Goal: Obtain resource: Download file/media

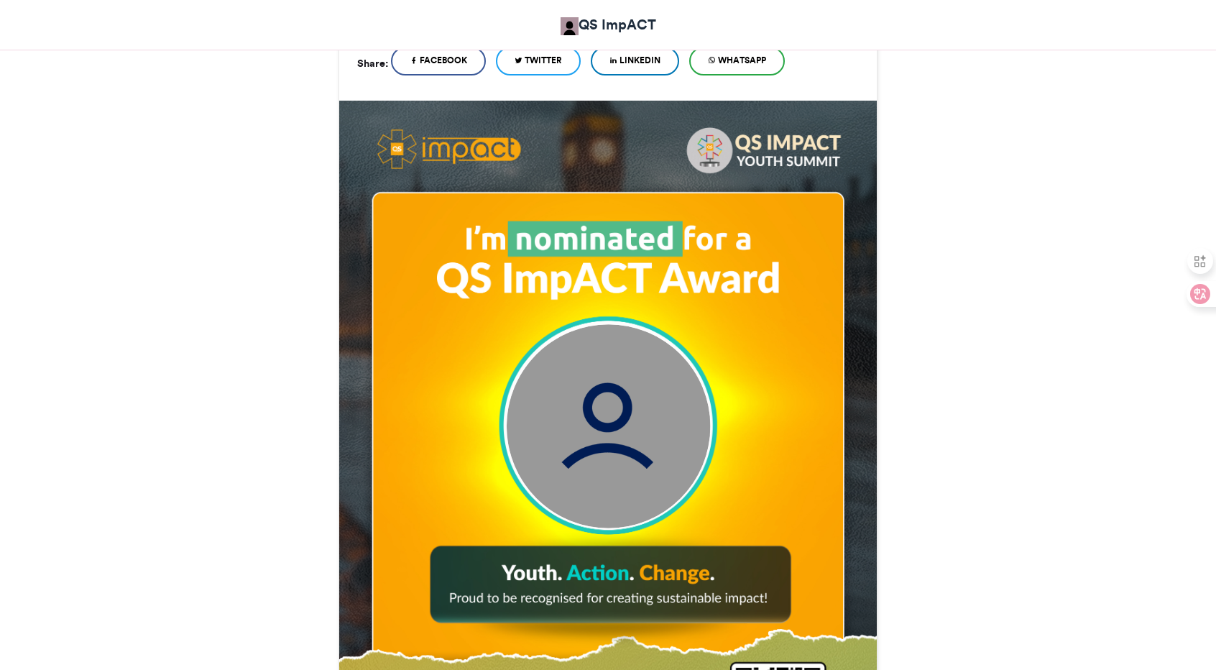
scroll to position [315, 0]
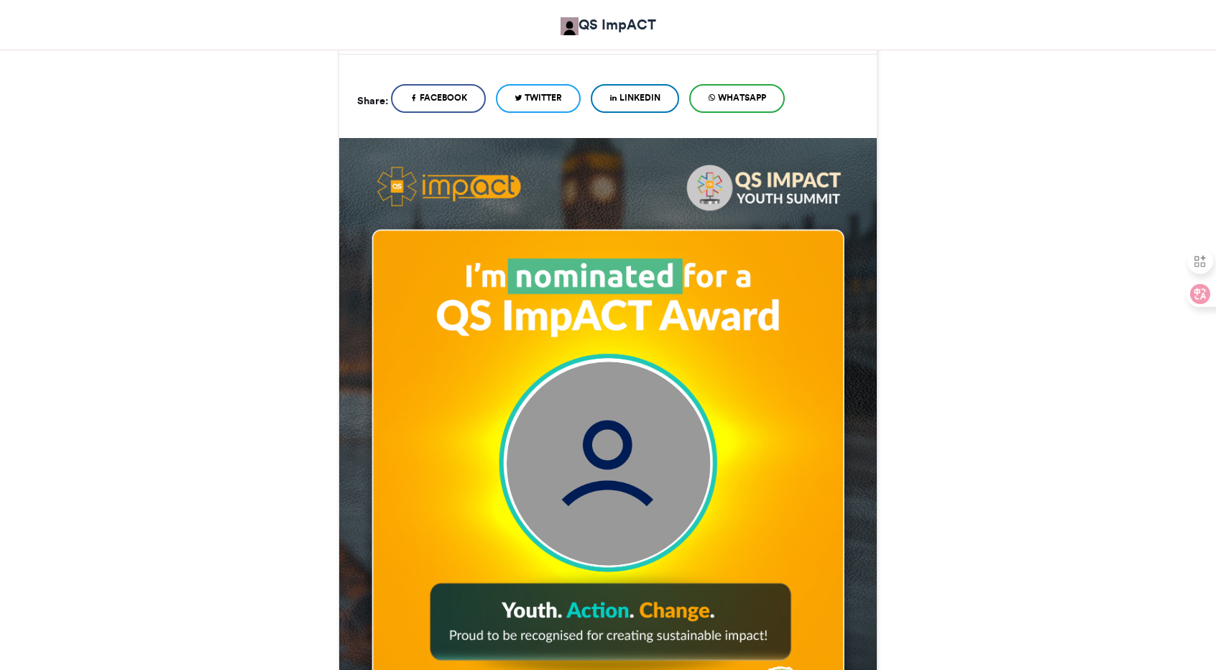
click at [590, 488] on img at bounding box center [609, 464] width 204 height 204
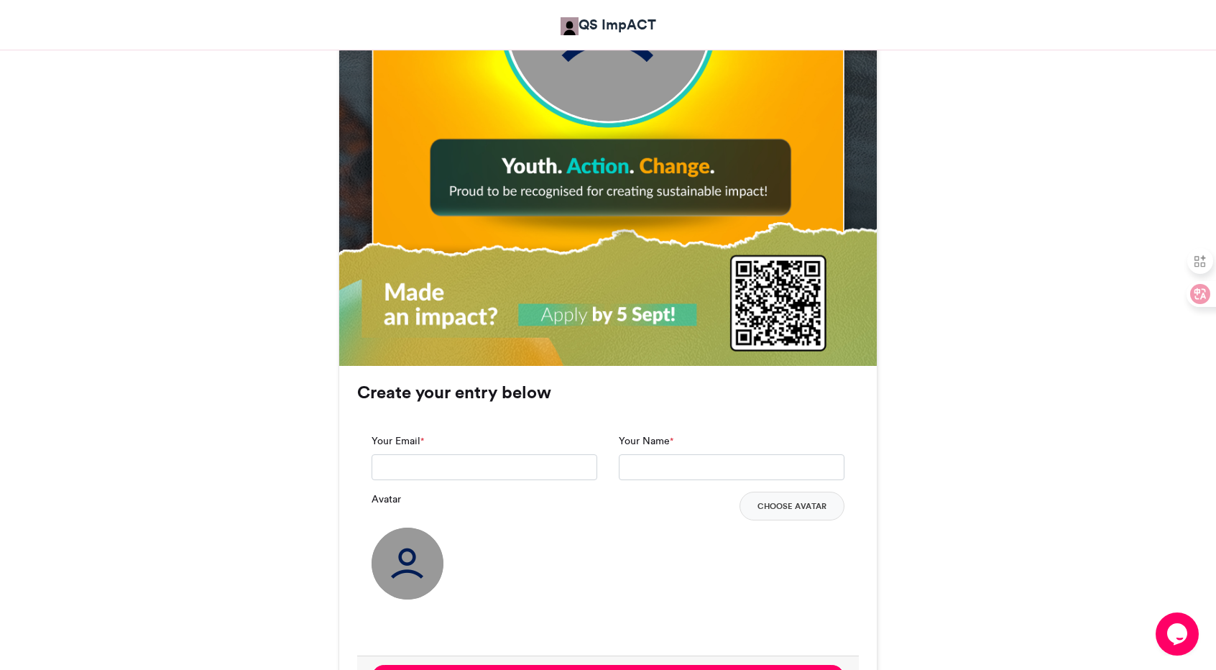
scroll to position [759, 0]
click at [408, 558] on img at bounding box center [408, 564] width 72 height 72
click at [812, 505] on button "Choose Avatar" at bounding box center [792, 506] width 105 height 29
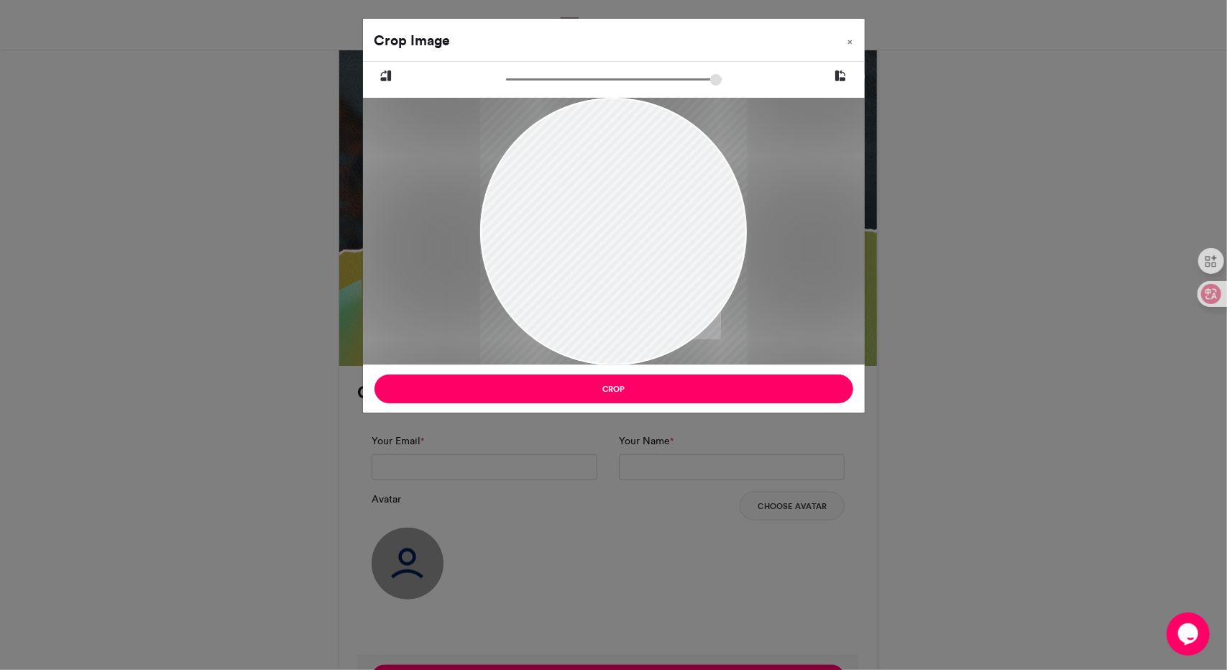
drag, startPoint x: 630, startPoint y: 218, endPoint x: 586, endPoint y: 282, distance: 76.5
click at [586, 282] on div at bounding box center [613, 294] width 267 height 401
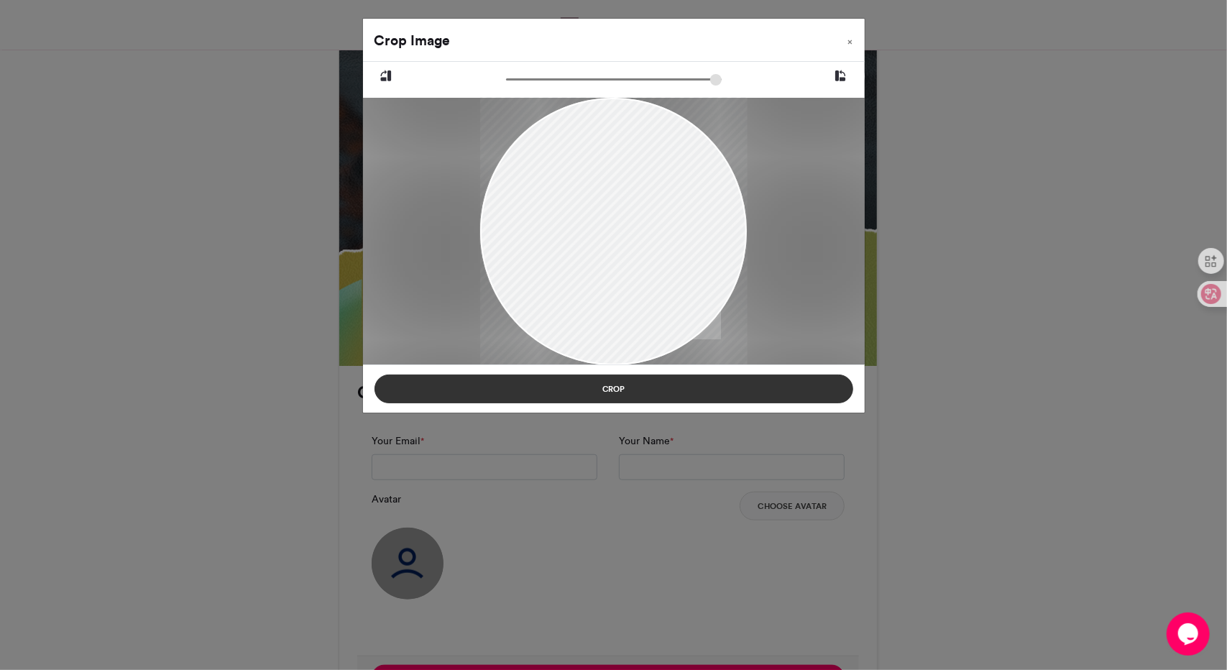
click at [678, 395] on button "Crop" at bounding box center [613, 388] width 479 height 29
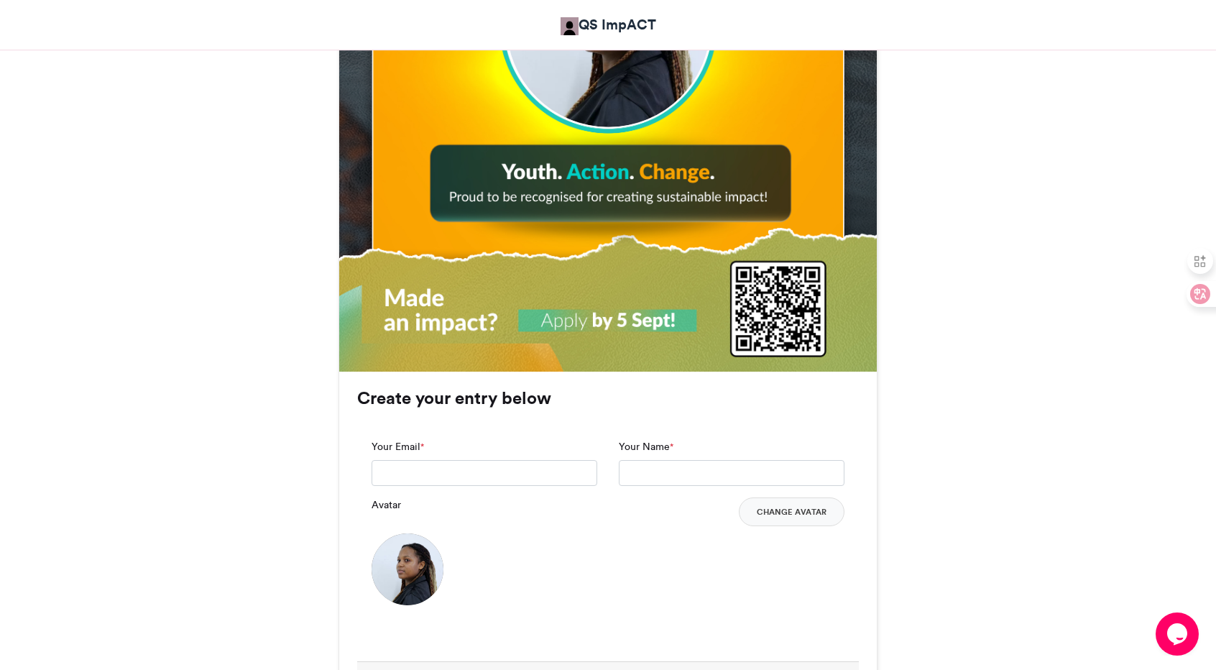
scroll to position [752, 0]
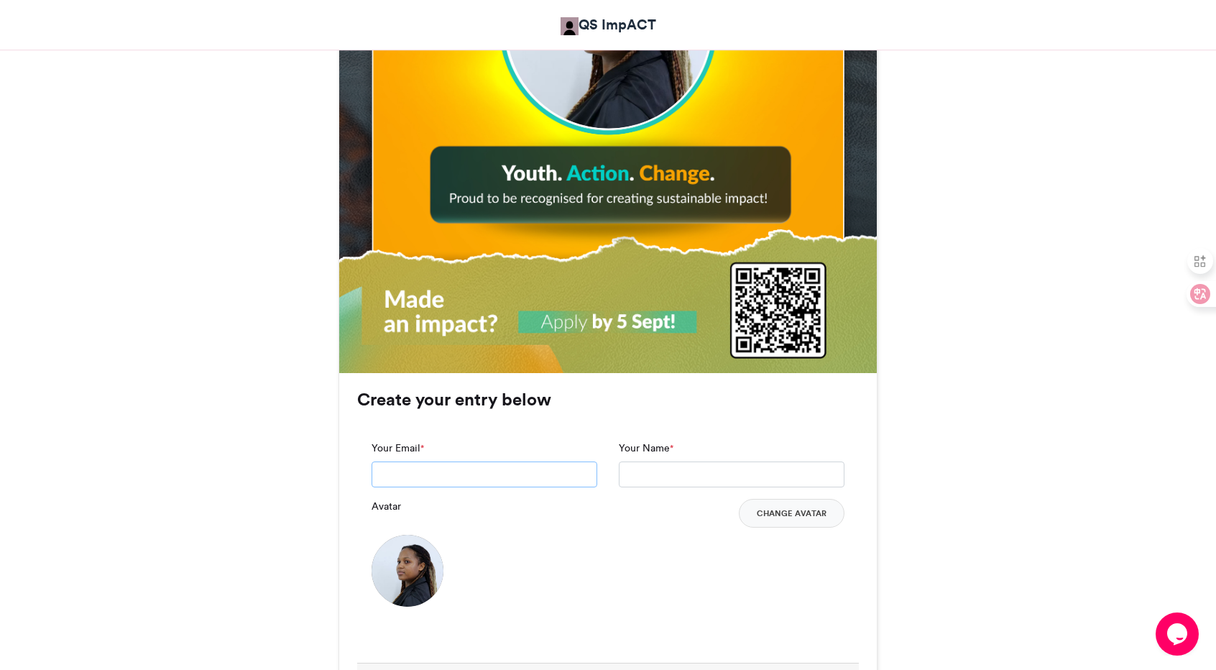
click at [409, 482] on input "Your Email *" at bounding box center [485, 474] width 226 height 26
type input "**********"
click at [636, 473] on input "Your Name *" at bounding box center [732, 474] width 226 height 26
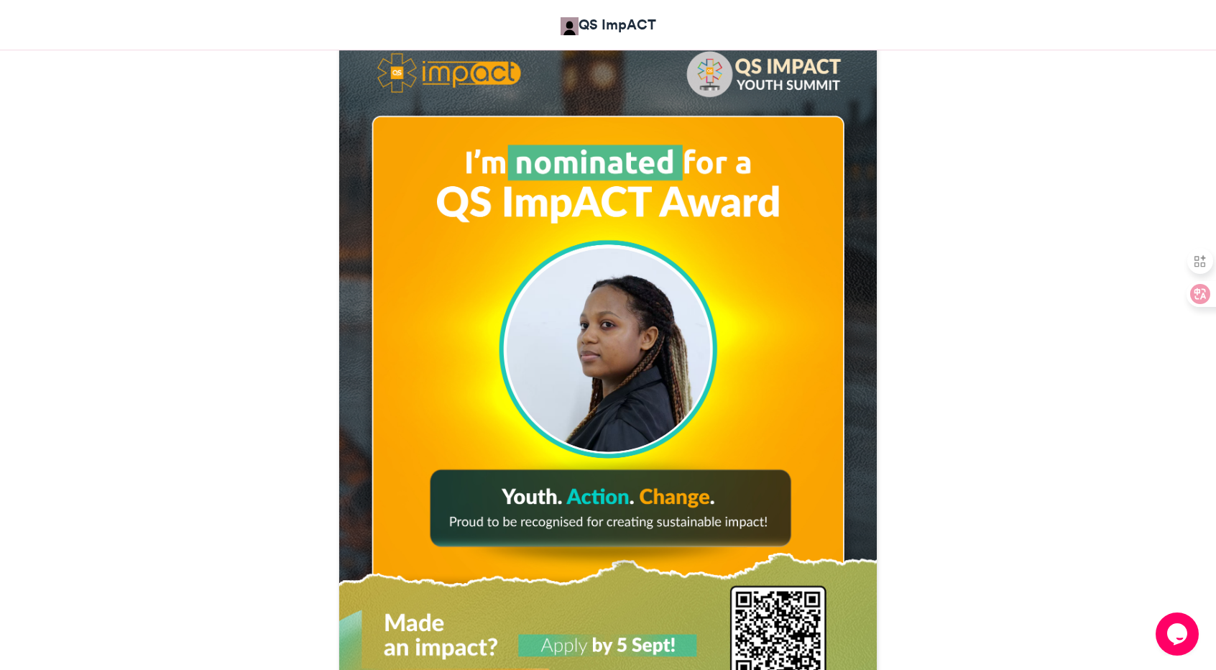
scroll to position [428, 0]
type input "**********"
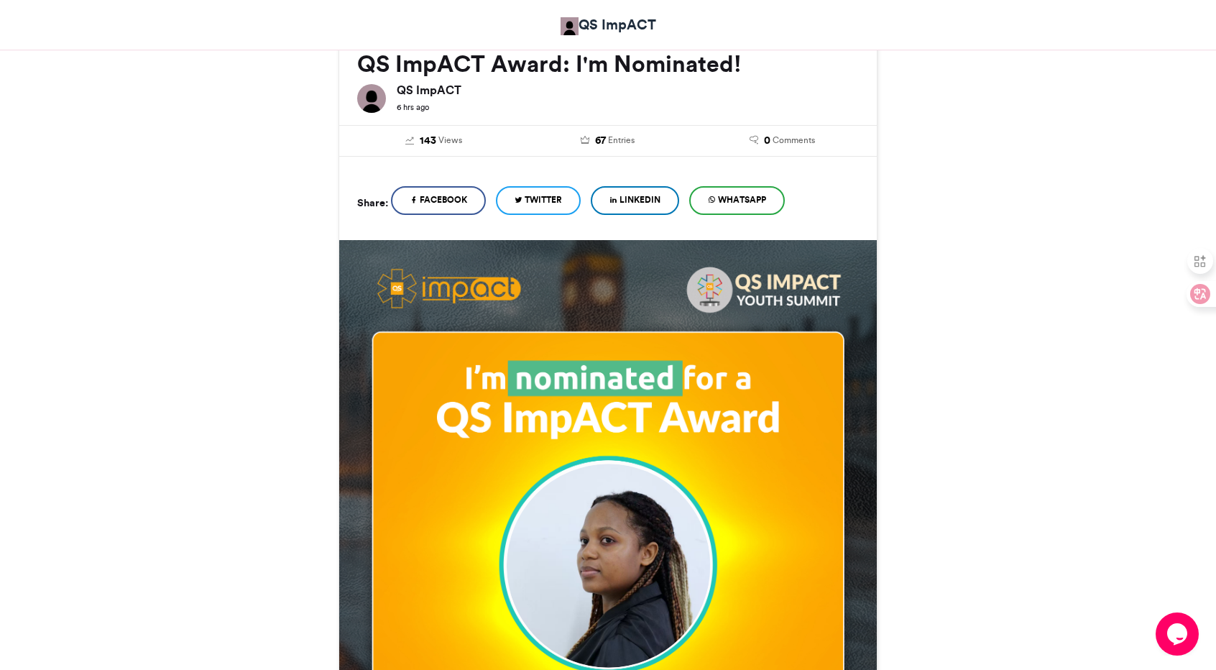
scroll to position [211, 0]
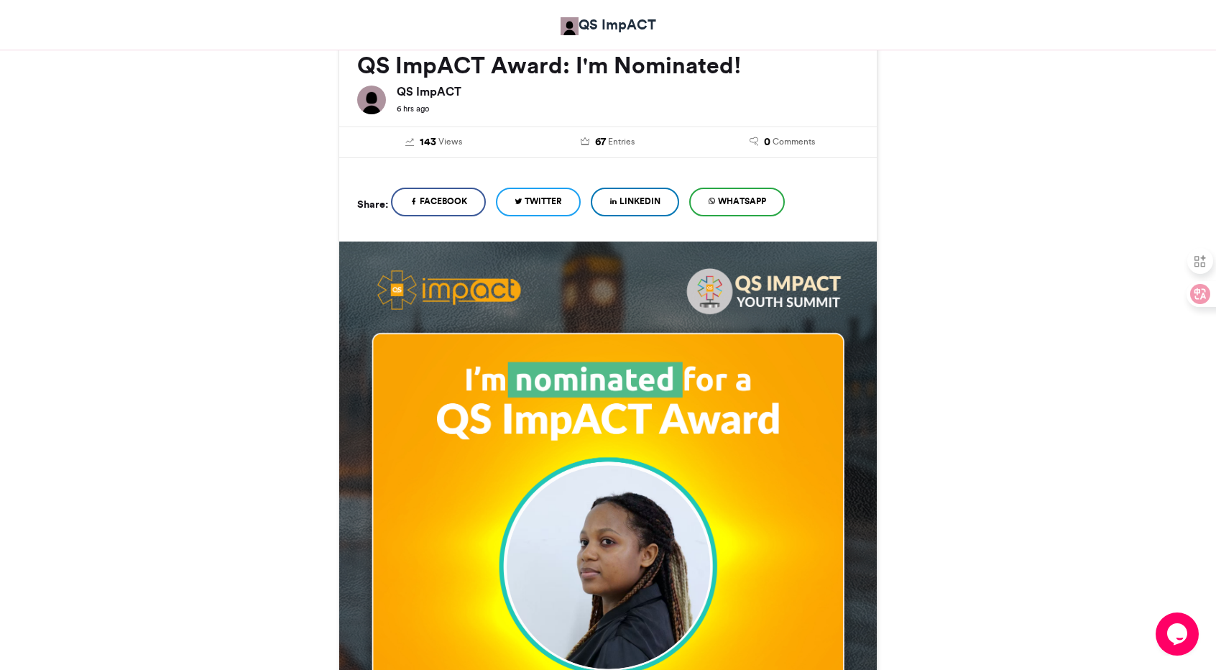
click at [742, 203] on span "WhatsApp" at bounding box center [742, 201] width 48 height 13
click at [480, 205] on link "Facebook" at bounding box center [438, 202] width 95 height 29
click at [654, 198] on span "LinkedIn" at bounding box center [640, 201] width 41 height 13
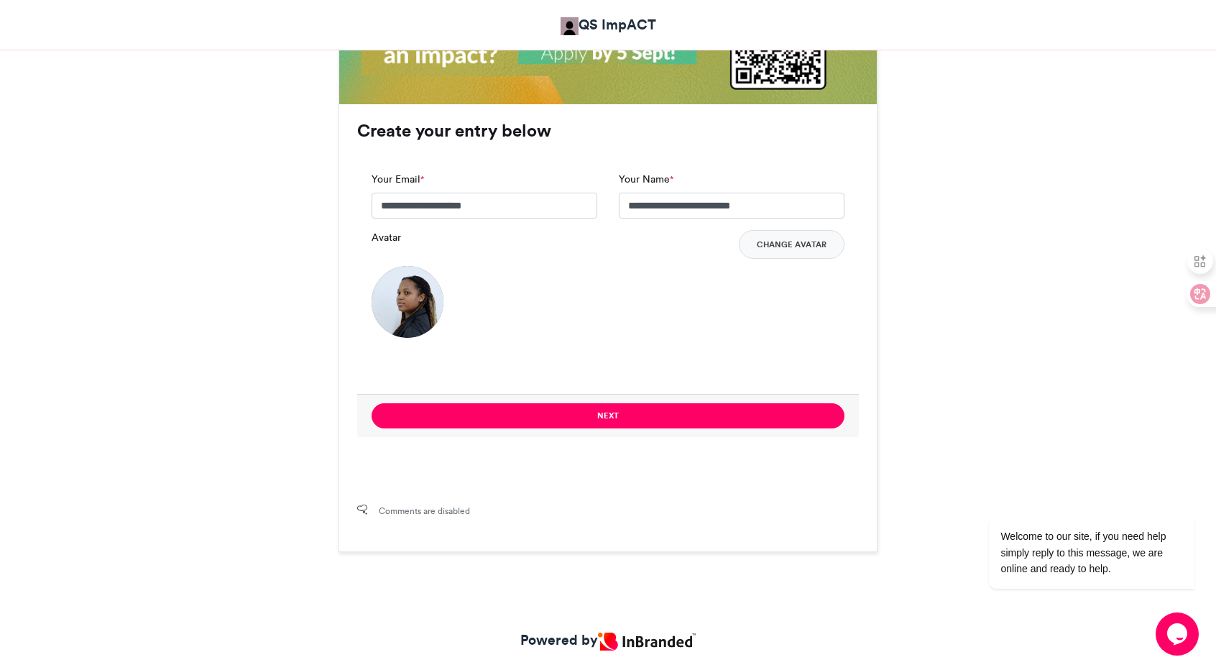
scroll to position [1022, 0]
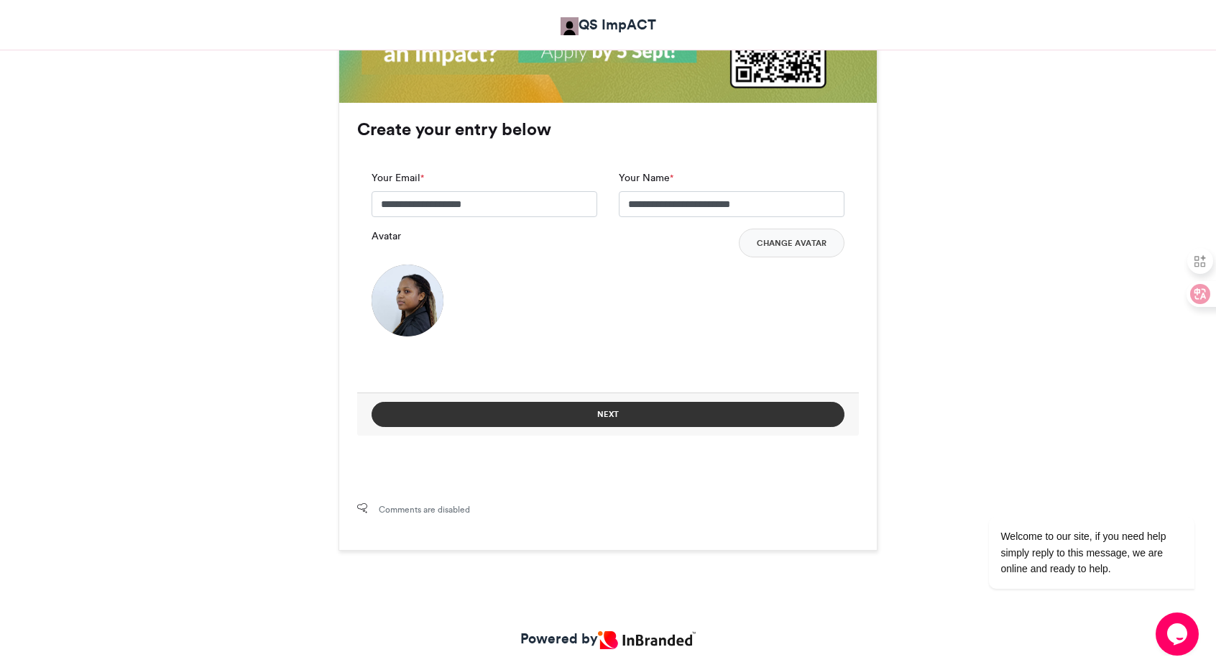
click at [609, 416] on button "Next" at bounding box center [608, 414] width 473 height 25
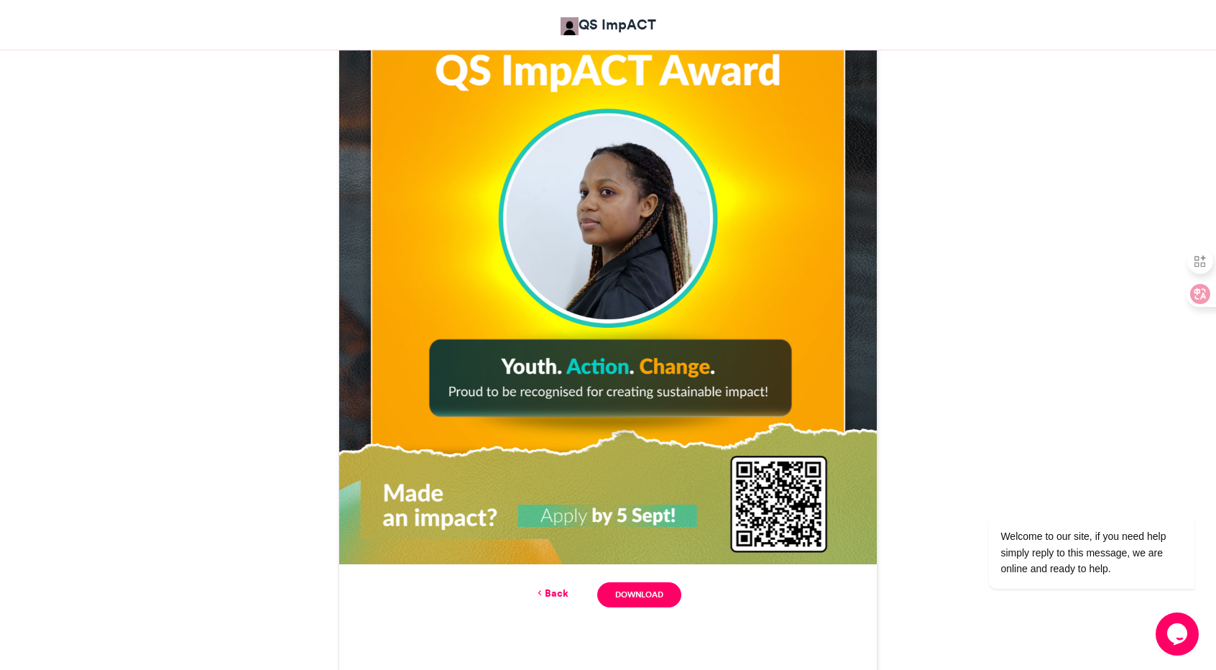
scroll to position [571, 0]
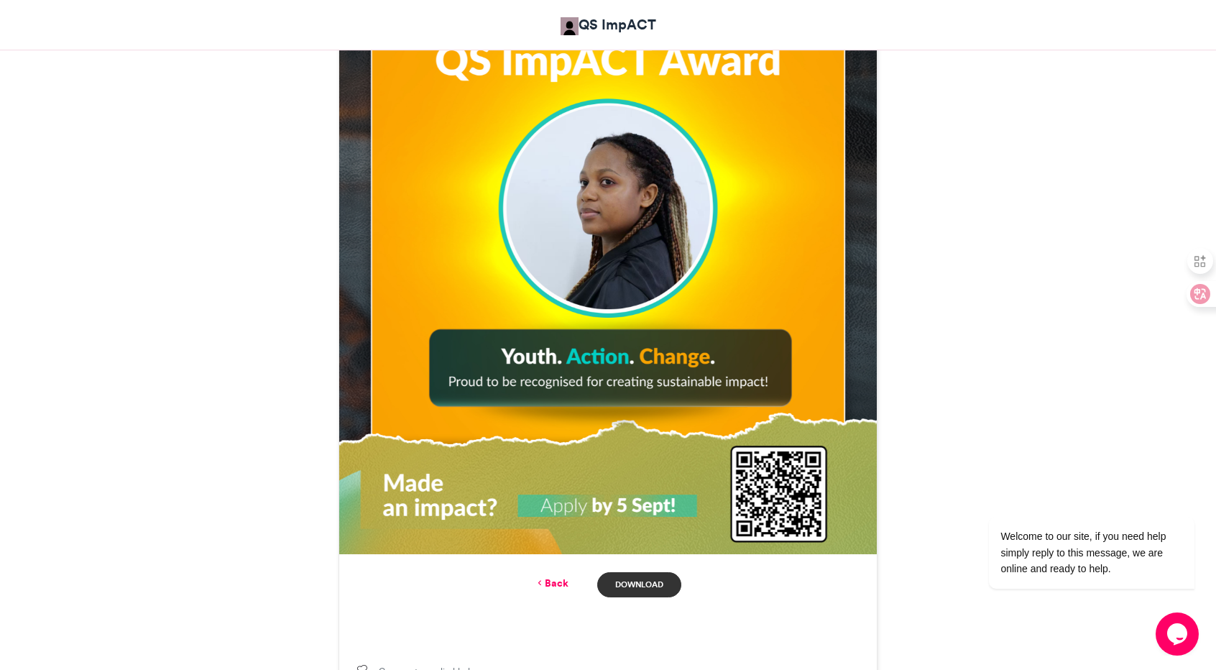
click at [624, 586] on link "Download" at bounding box center [639, 584] width 84 height 25
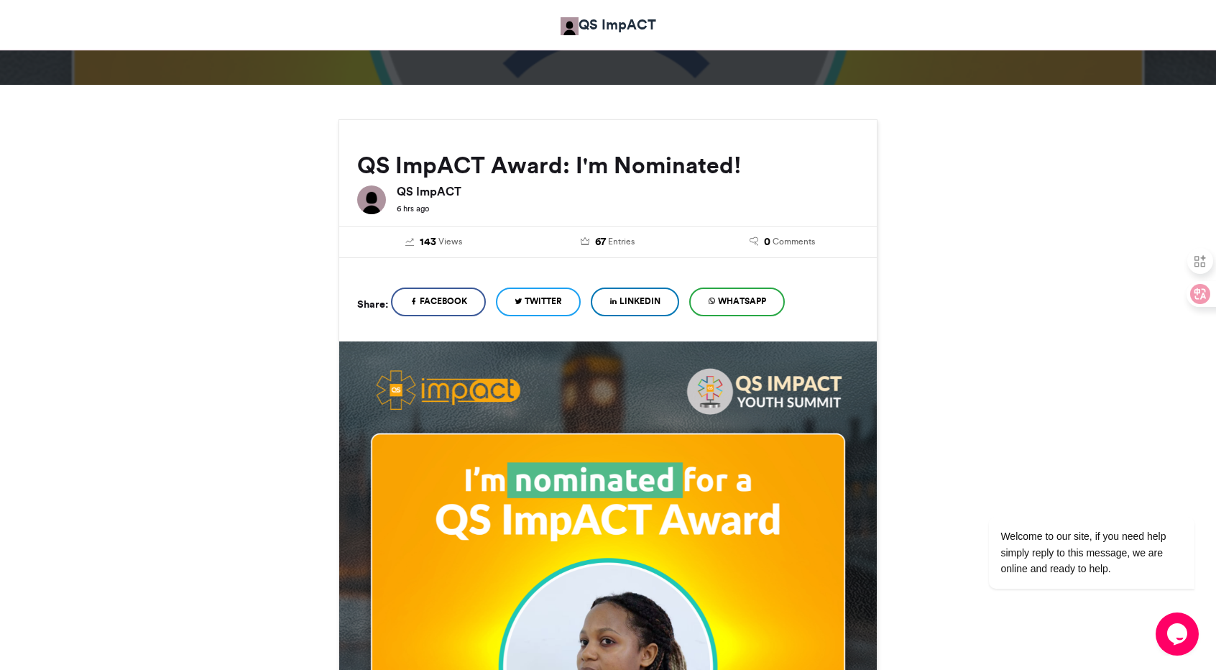
scroll to position [111, 0]
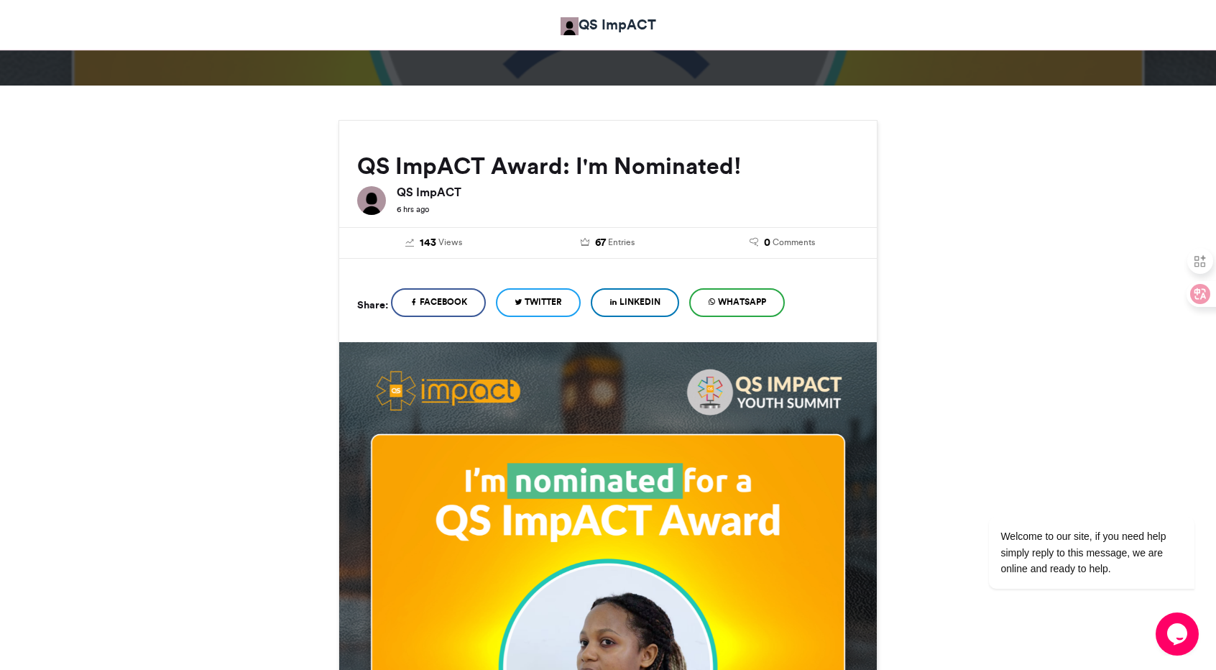
click at [653, 299] on span "LinkedIn" at bounding box center [640, 301] width 41 height 13
click at [486, 303] on link "Facebook" at bounding box center [438, 302] width 95 height 29
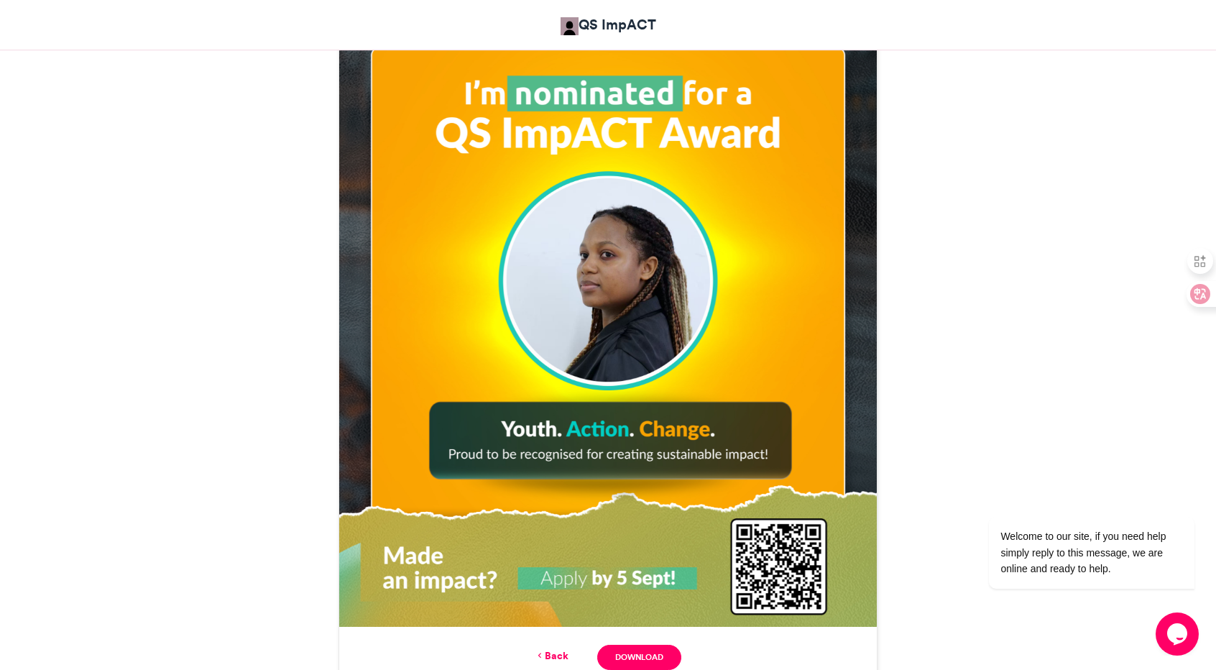
scroll to position [503, 0]
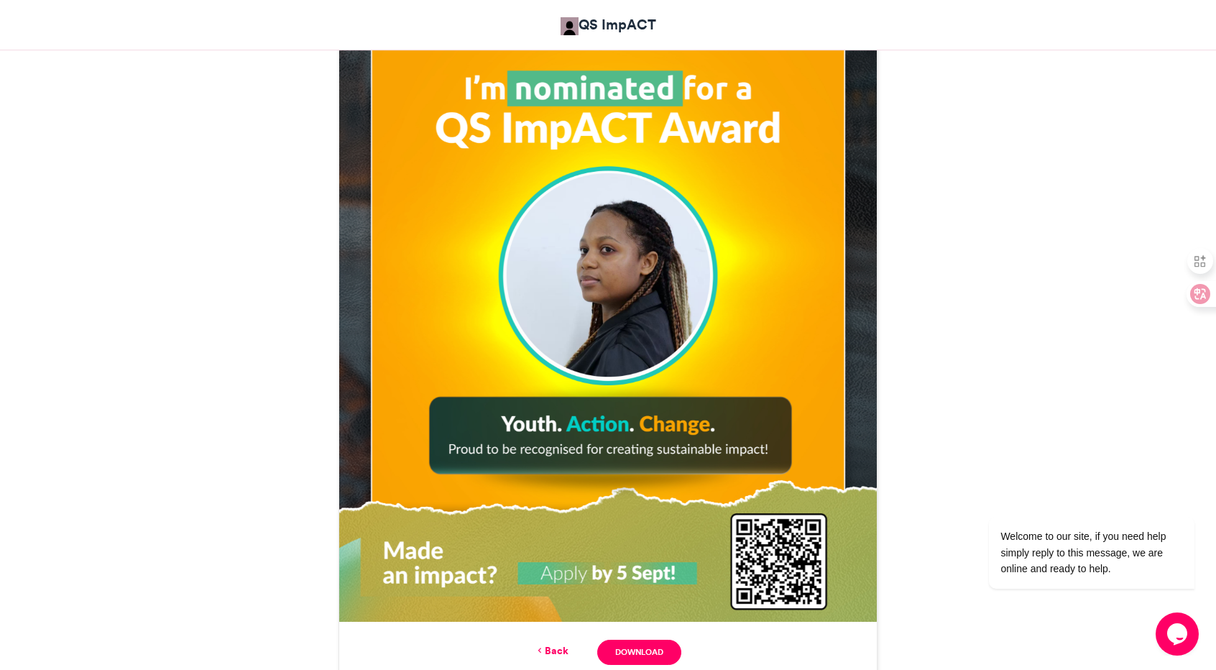
click at [755, 271] on img at bounding box center [608, 286] width 538 height 672
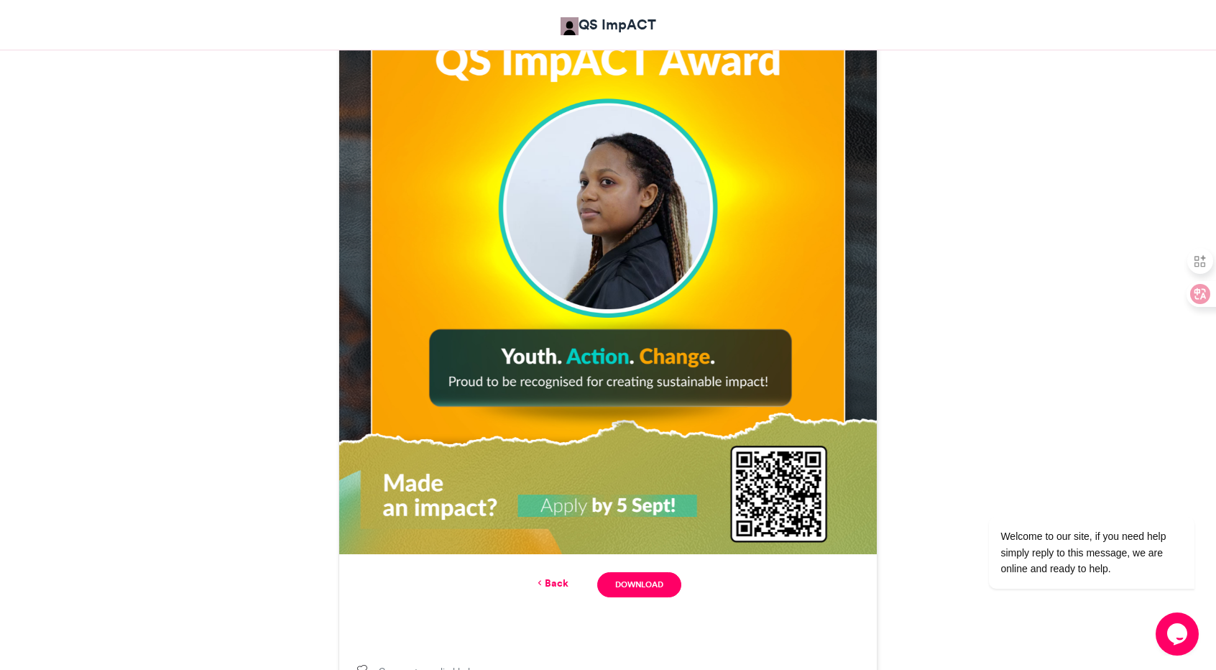
scroll to position [575, 0]
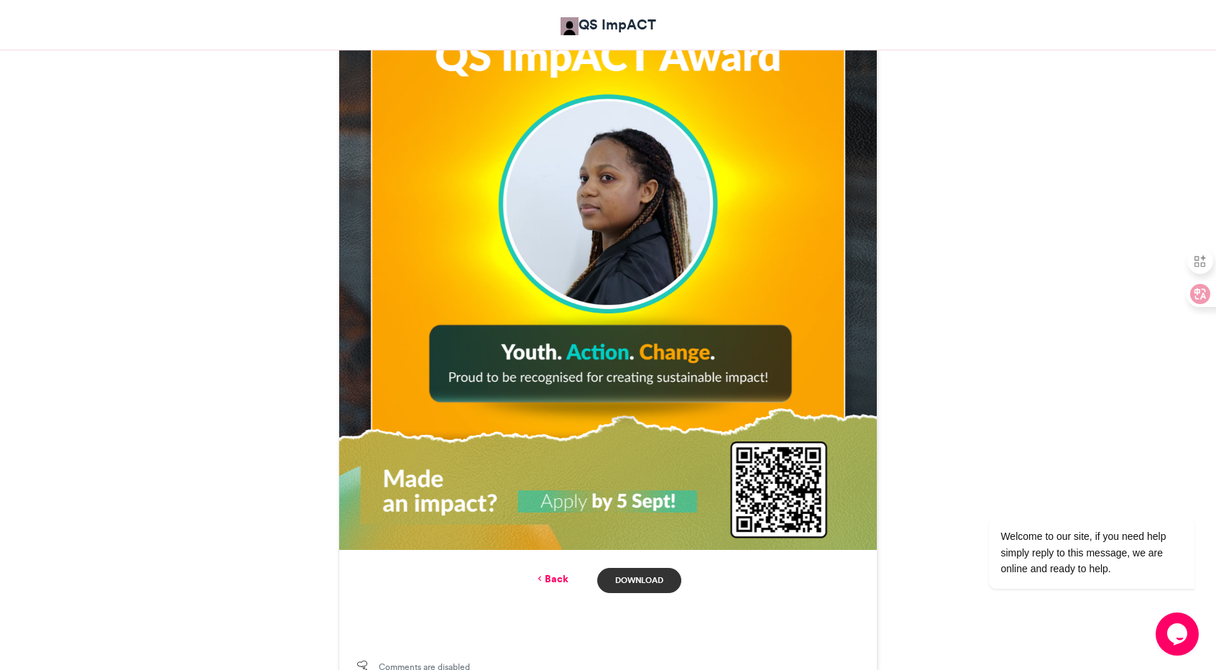
click at [651, 578] on link "Download" at bounding box center [639, 580] width 84 height 25
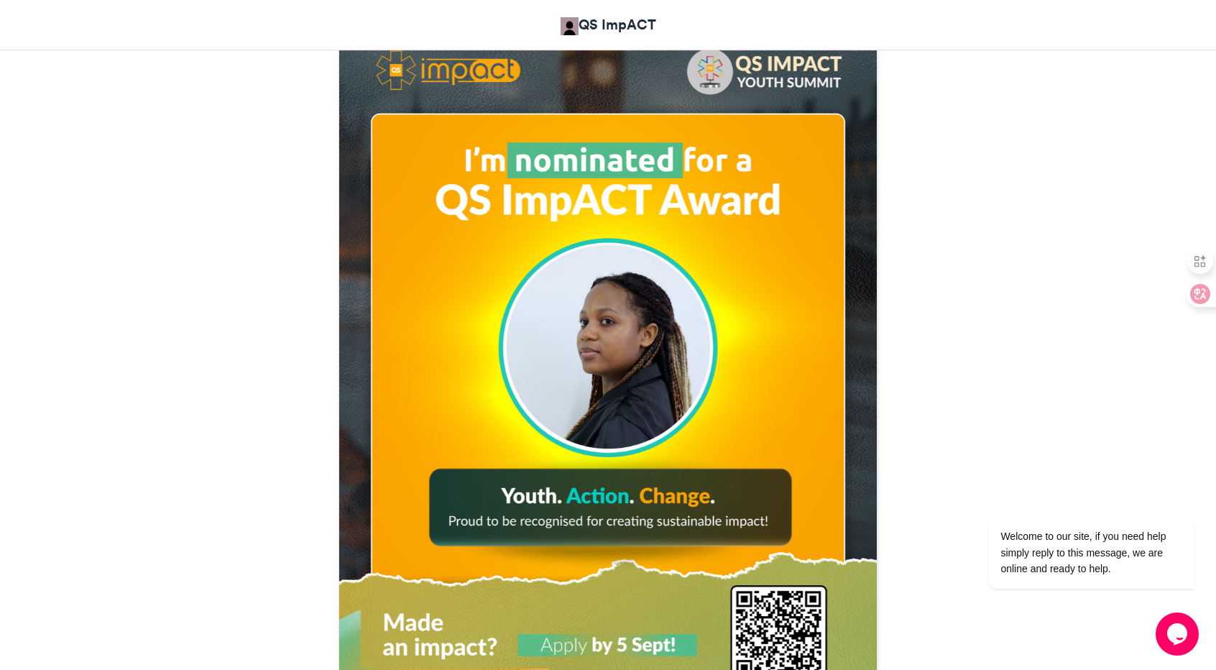
scroll to position [431, 0]
click at [231, 591] on div "QS ImpACT Award: I'm Nominated! QS ImpACT 6 hrs ago 143 Views 67 Entries 0 Comm…" at bounding box center [607, 325] width 819 height 1052
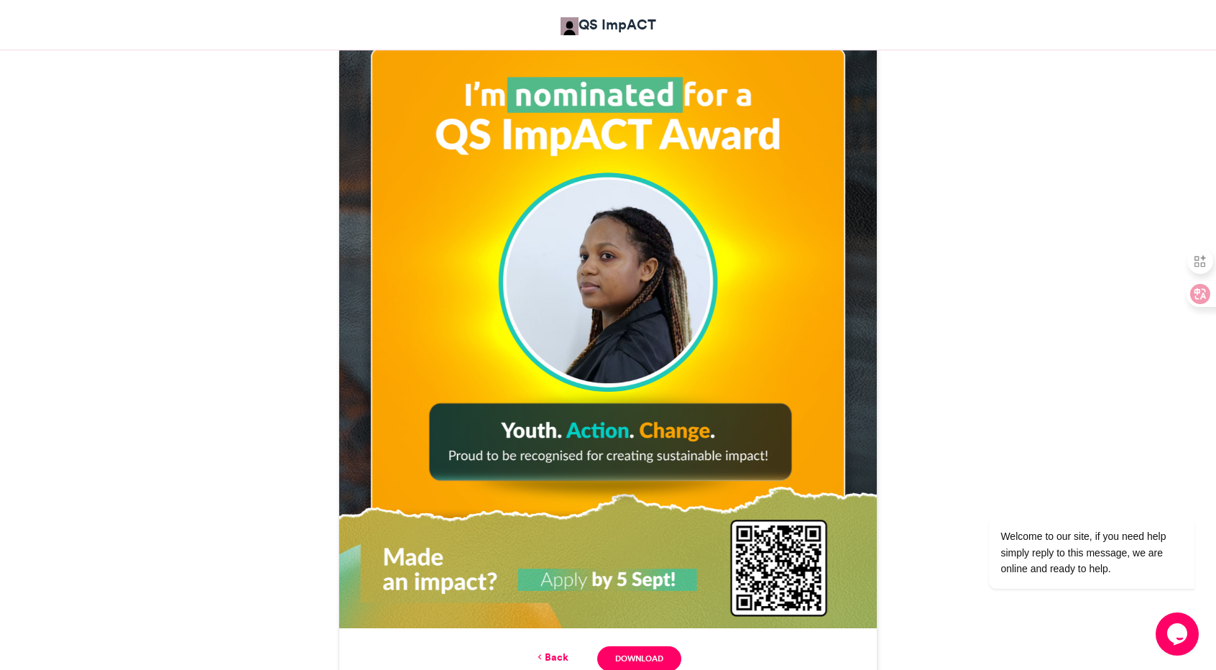
scroll to position [503, 0]
